Goal: Find specific page/section: Find specific page/section

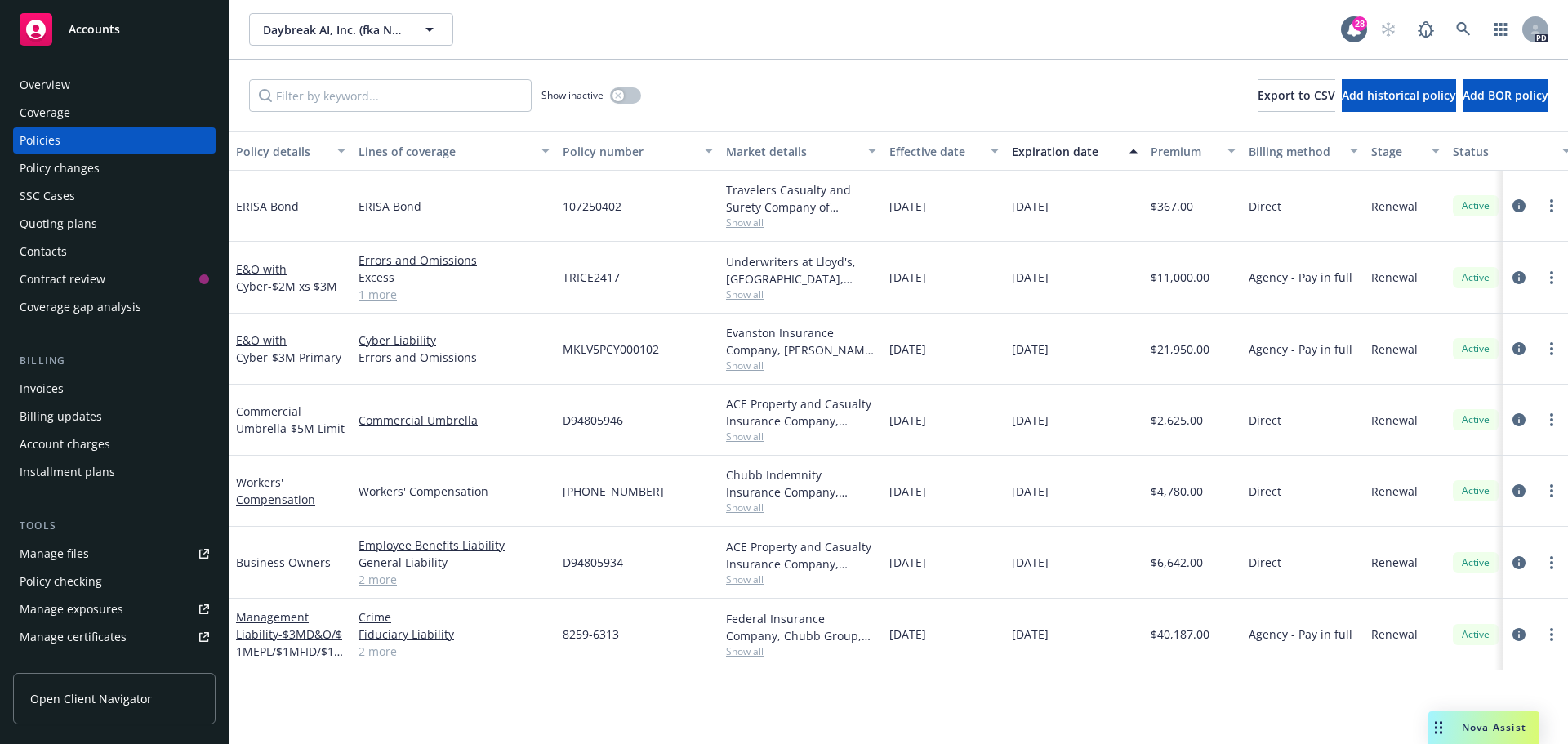
click at [77, 87] on div "Overview" at bounding box center [114, 85] width 189 height 26
